Goal: Transaction & Acquisition: Download file/media

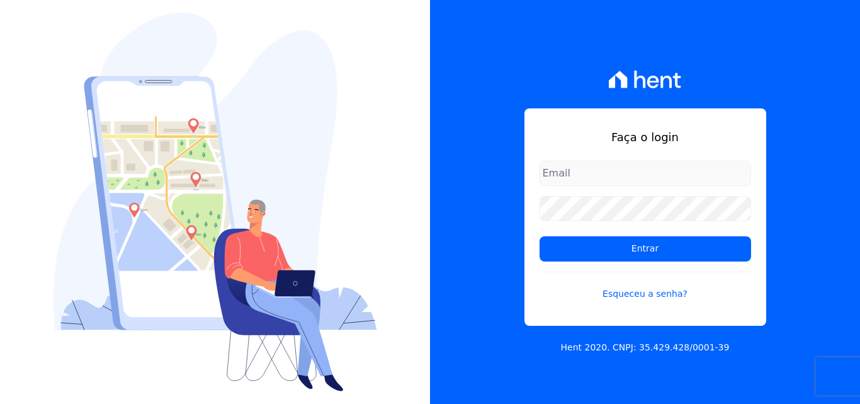
click at [573, 176] on input "email" at bounding box center [646, 173] width 212 height 25
type input "[PERSON_NAME][EMAIL_ADDRESS][PERSON_NAME][DOMAIN_NAME]"
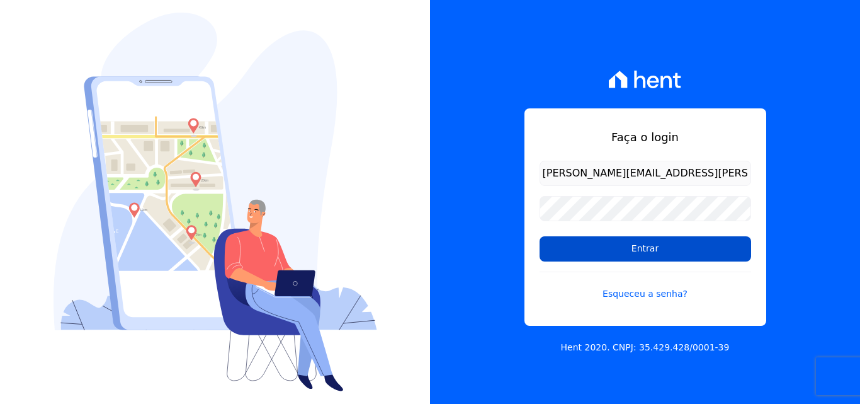
click at [579, 240] on input "Entrar" at bounding box center [646, 248] width 212 height 25
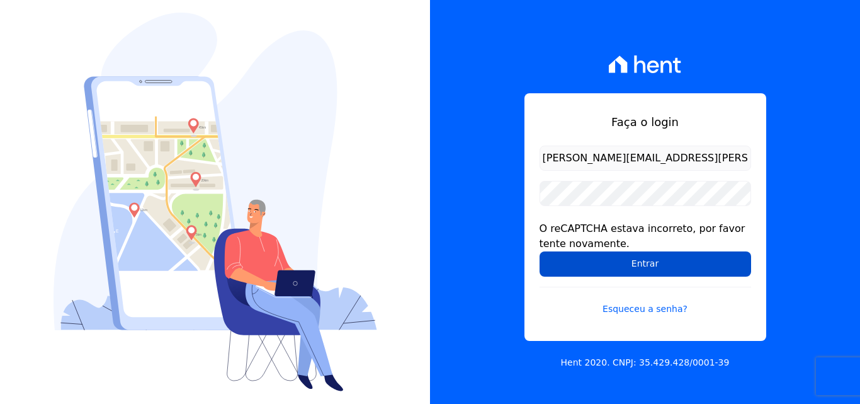
click at [591, 269] on input "Entrar" at bounding box center [646, 263] width 212 height 25
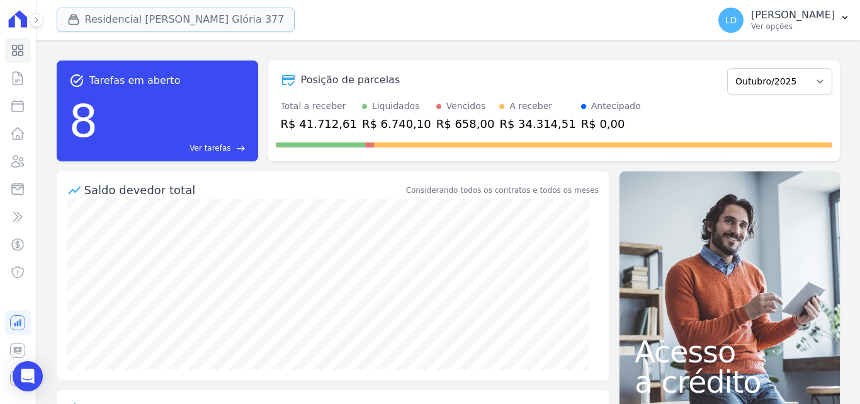
click at [142, 27] on button "Residencial Maria Da Glória 377" at bounding box center [176, 20] width 239 height 24
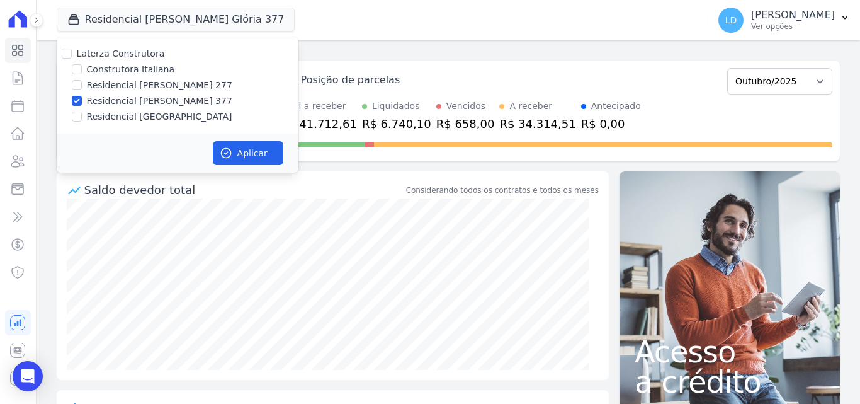
click at [130, 55] on label "Laterza Construtora" at bounding box center [121, 53] width 88 height 10
click at [72, 55] on input "Laterza Construtora" at bounding box center [67, 53] width 10 height 10
checkbox input "true"
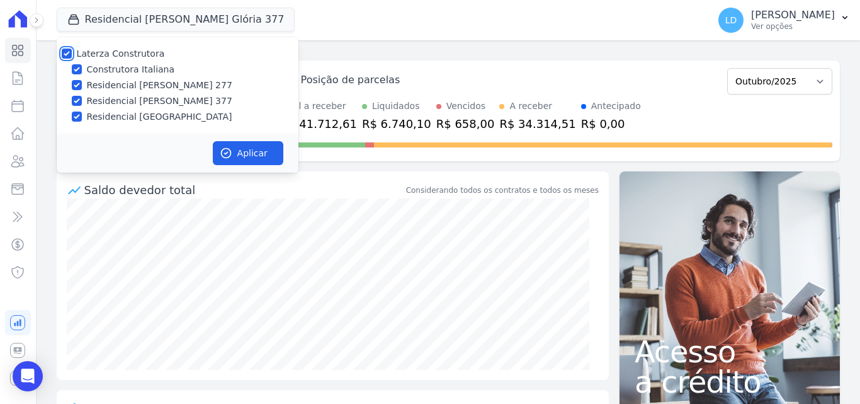
checkbox input "true"
click at [258, 148] on button "Aplicar" at bounding box center [248, 153] width 71 height 24
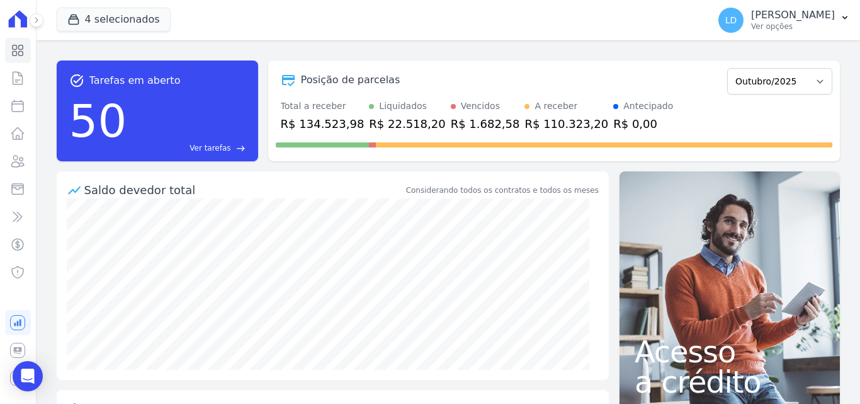
click at [786, 30] on p "Ver opções" at bounding box center [793, 26] width 84 height 10
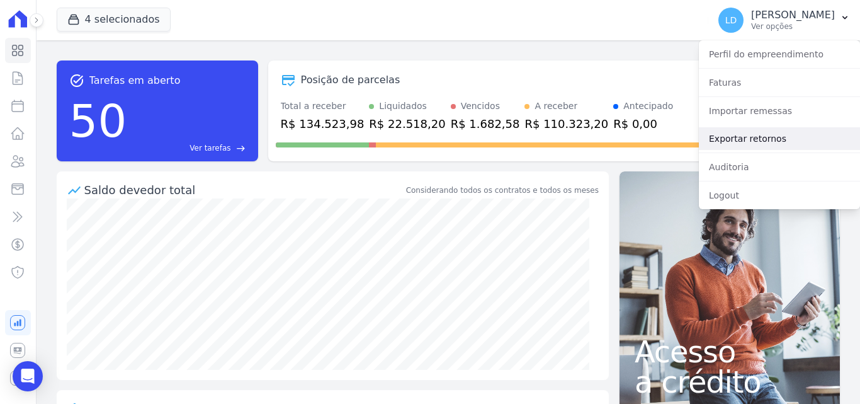
click at [767, 128] on link "Exportar retornos" at bounding box center [779, 138] width 161 height 23
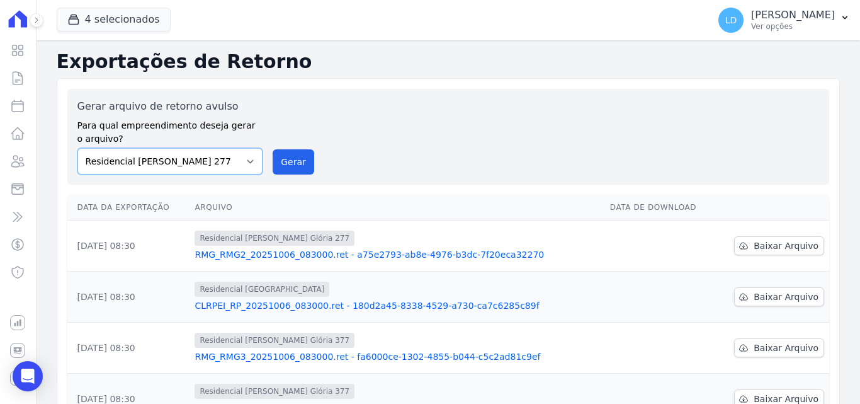
click at [197, 164] on select "Construtora Italiana Residencial Maria da Glória 277 Residencial Maria da Glóri…" at bounding box center [170, 161] width 186 height 26
select select "29fc0423-bfd4-480a-835e-7e440cfe6eb8"
click at [77, 148] on select "Construtora Italiana Residencial Maria da Glória 277 Residencial Maria da Glóri…" at bounding box center [170, 161] width 186 height 26
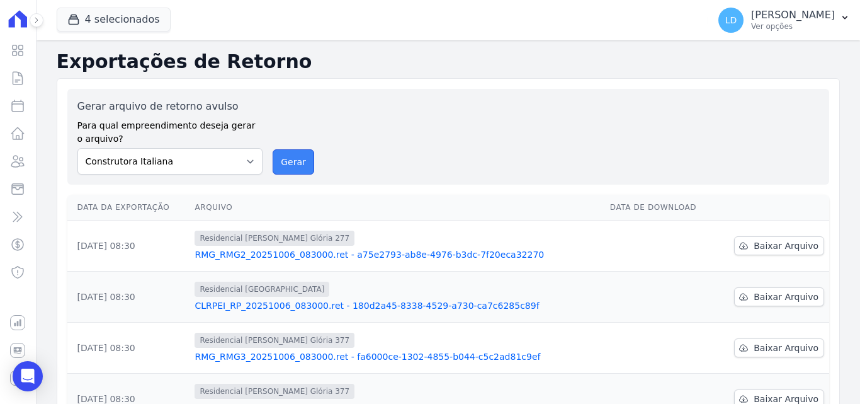
click at [286, 162] on button "Gerar" at bounding box center [294, 161] width 42 height 25
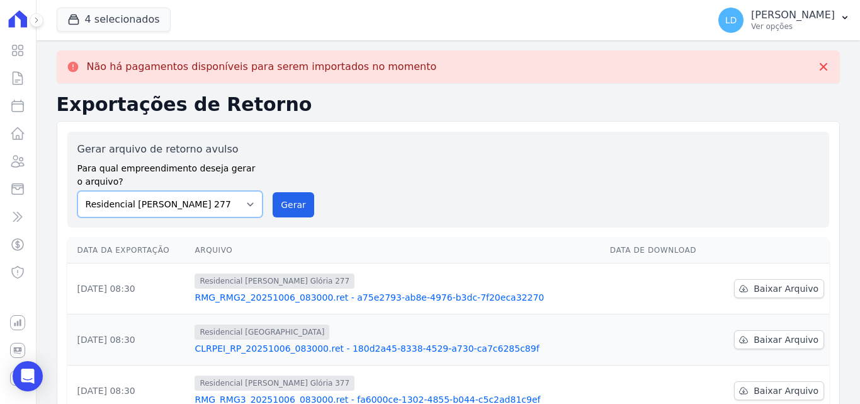
click at [198, 215] on select "Construtora Italiana Residencial Maria da Glória 277 Residencial Maria da Glóri…" at bounding box center [170, 204] width 186 height 26
click at [77, 191] on select "Construtora Italiana Residencial Maria da Glória 277 Residencial Maria da Glóri…" at bounding box center [170, 204] width 186 height 26
click at [294, 197] on button "Gerar" at bounding box center [294, 204] width 42 height 25
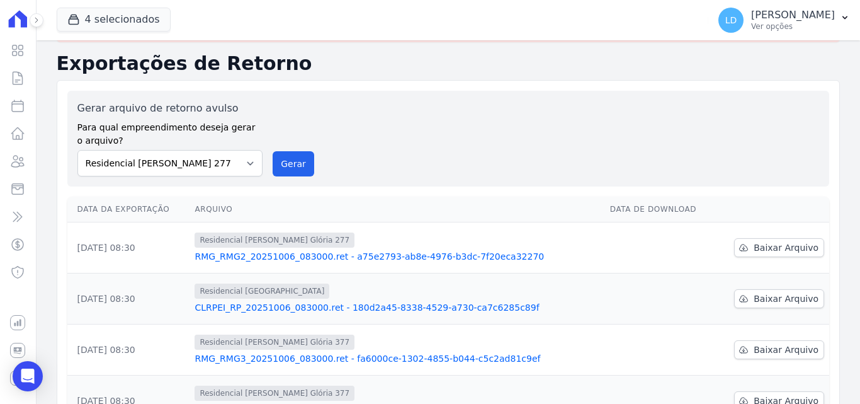
scroll to position [63, 0]
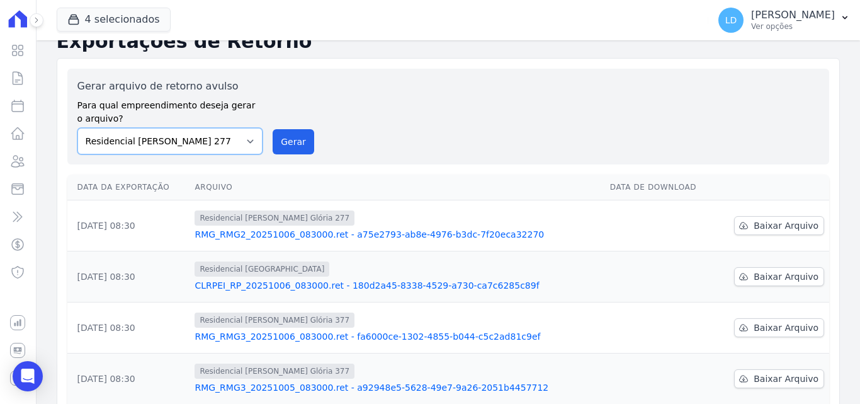
click at [203, 134] on select "Construtora Italiana Residencial Maria da Glória 277 Residencial Maria da Glóri…" at bounding box center [170, 141] width 186 height 26
select select "0cd9190e-dfd9-46e5-afc8-7298ef4c0c2b"
click at [77, 128] on select "Construtora Italiana Residencial Maria da Glória 277 Residencial Maria da Glóri…" at bounding box center [170, 141] width 186 height 26
drag, startPoint x: 297, startPoint y: 144, endPoint x: 480, endPoint y: 117, distance: 185.2
click at [298, 144] on button "Gerar" at bounding box center [294, 141] width 42 height 25
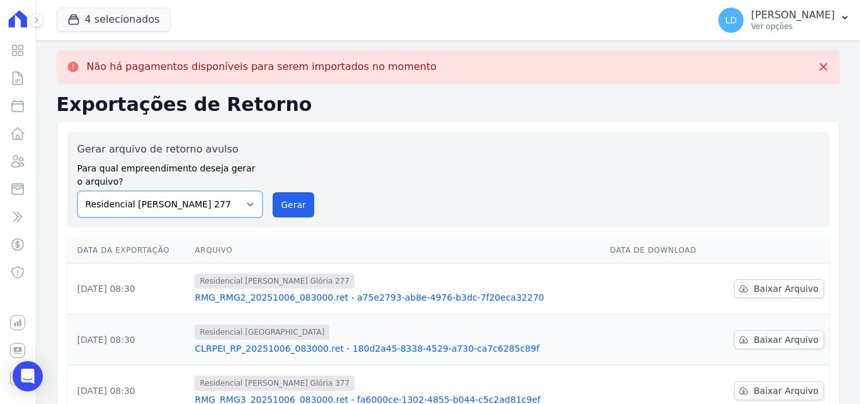
drag, startPoint x: 201, startPoint y: 204, endPoint x: 212, endPoint y: 215, distance: 15.2
click at [207, 207] on select "Construtora Italiana Residencial Maria da Glória 277 Residencial Maria da Glóri…" at bounding box center [170, 204] width 186 height 26
select select "6440c0a1-232b-4aa1-adfe-88cb95fffe46"
click at [77, 191] on select "Construtora Italiana Residencial Maria da Glória 277 Residencial Maria da Glóri…" at bounding box center [170, 204] width 186 height 26
click at [303, 210] on button "Gerar" at bounding box center [294, 204] width 42 height 25
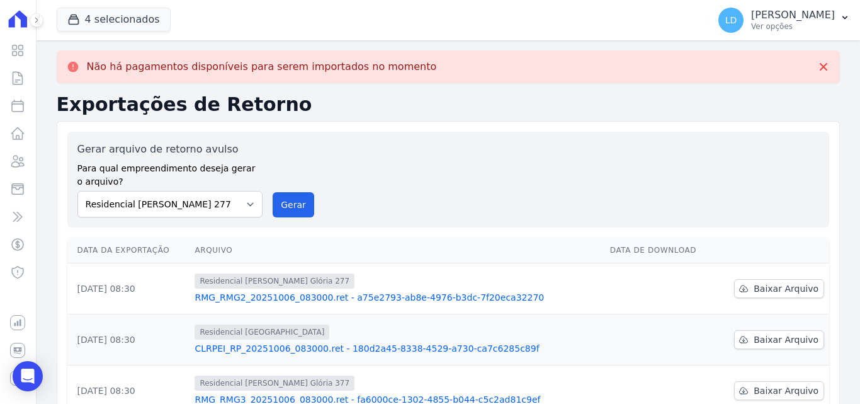
click at [787, 20] on p "Lígia Dias Silva" at bounding box center [793, 15] width 84 height 13
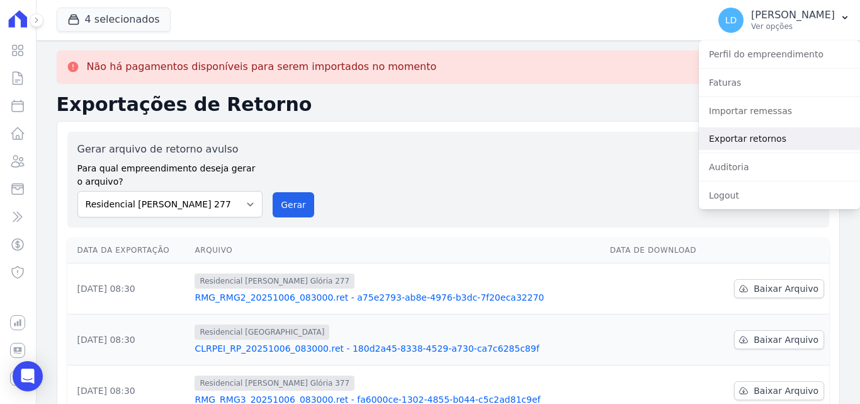
click at [746, 145] on link "Exportar retornos" at bounding box center [779, 138] width 161 height 23
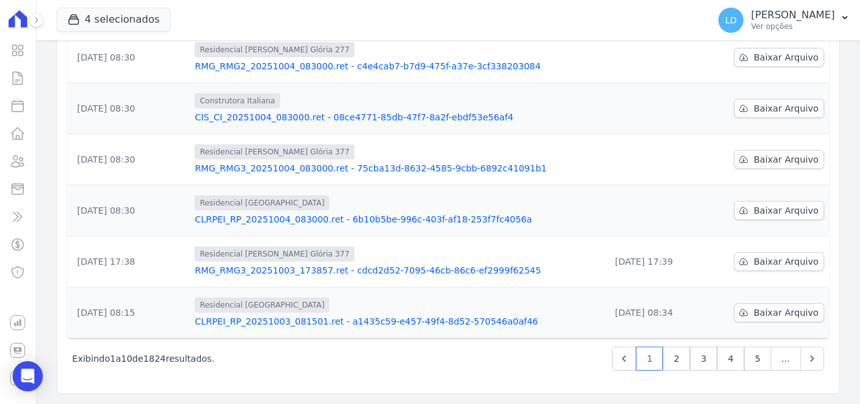
scroll to position [77, 0]
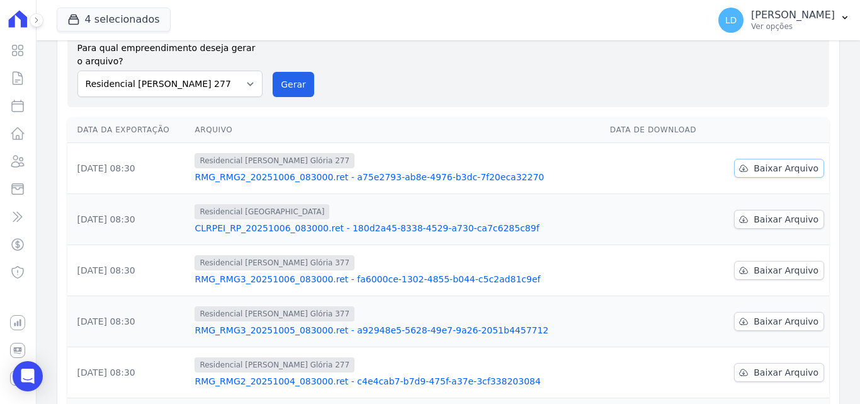
click at [781, 166] on span "Baixar Arquivo" at bounding box center [786, 168] width 65 height 13
click at [749, 215] on link "Baixar Arquivo" at bounding box center [779, 219] width 90 height 19
click at [744, 270] on icon at bounding box center [744, 270] width 10 height 10
click at [765, 323] on span "Baixar Arquivo" at bounding box center [786, 321] width 65 height 13
click at [754, 377] on span "Baixar Arquivo" at bounding box center [786, 372] width 65 height 13
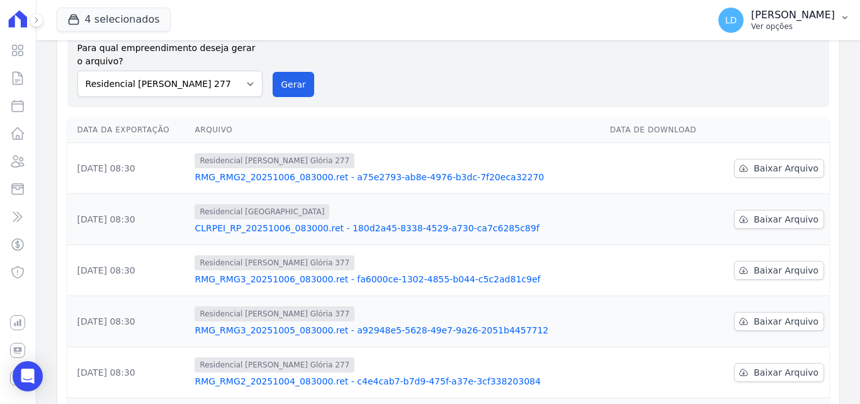
click at [782, 16] on p "Lígia Dias Silva" at bounding box center [793, 15] width 84 height 13
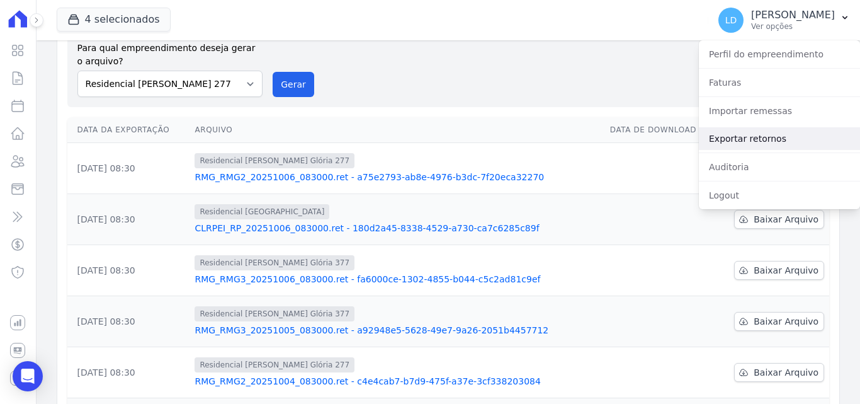
click at [766, 140] on link "Exportar retornos" at bounding box center [779, 138] width 161 height 23
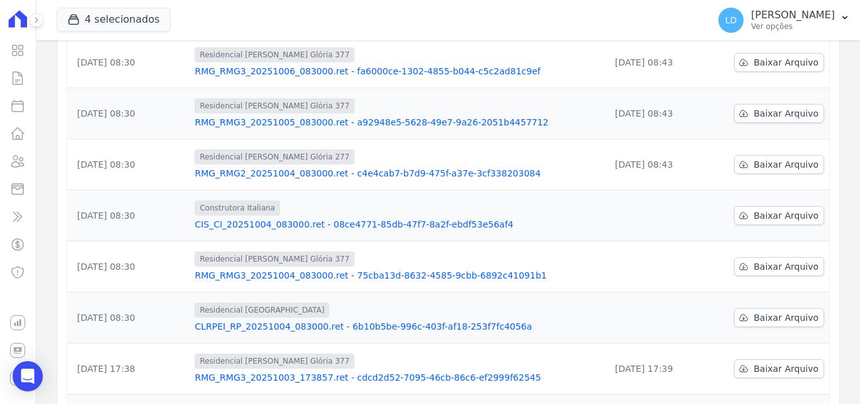
scroll to position [315, 0]
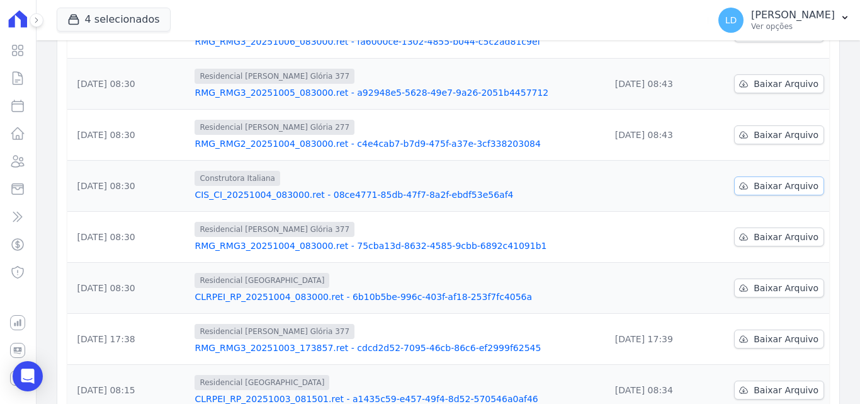
click at [767, 191] on span "Baixar Arquivo" at bounding box center [786, 185] width 65 height 13
click at [773, 232] on span "Baixar Arquivo" at bounding box center [786, 236] width 65 height 13
click at [764, 290] on span "Baixar Arquivo" at bounding box center [786, 287] width 65 height 13
click at [812, 17] on p "Lígia Dias Silva" at bounding box center [793, 15] width 84 height 13
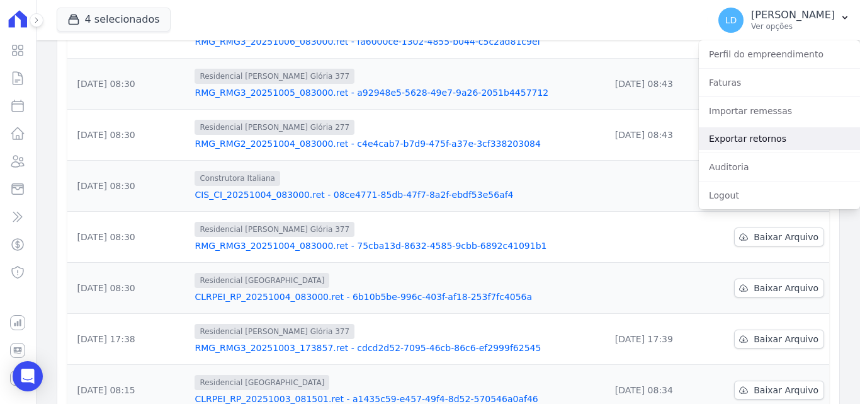
click at [735, 140] on link "Exportar retornos" at bounding box center [779, 138] width 161 height 23
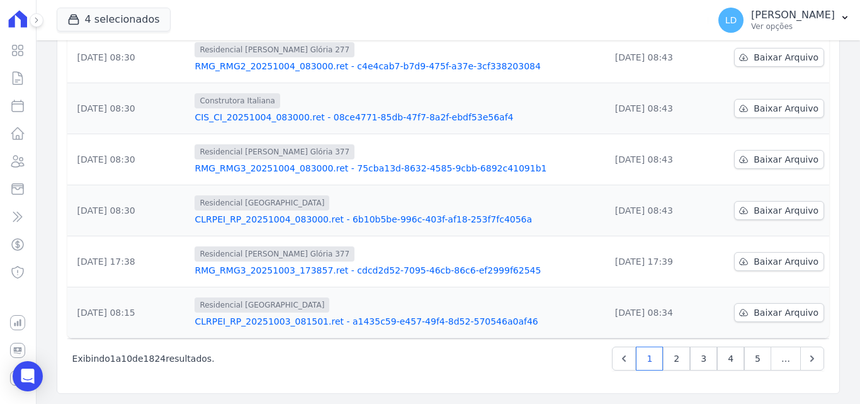
scroll to position [14, 0]
